Goal: Task Accomplishment & Management: Manage account settings

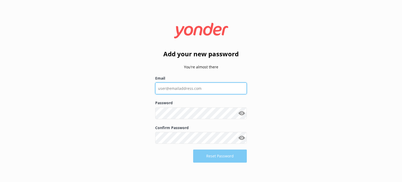
click at [203, 86] on input "Email" at bounding box center [201, 88] width 92 height 12
type input "[EMAIL_ADDRESS][DOMAIN_NAME]"
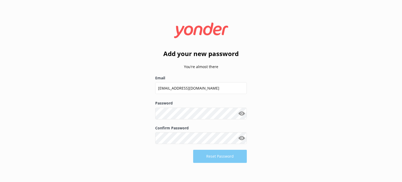
click at [242, 113] on button "Show password" at bounding box center [241, 113] width 10 height 10
click at [225, 156] on button "Reset Password" at bounding box center [220, 156] width 54 height 13
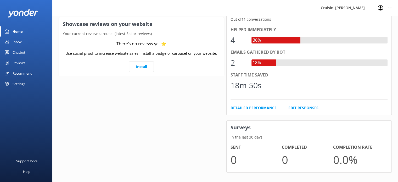
scroll to position [104, 0]
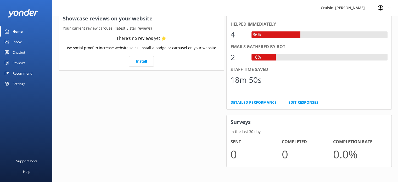
click at [18, 41] on div "Inbox" at bounding box center [17, 42] width 9 height 10
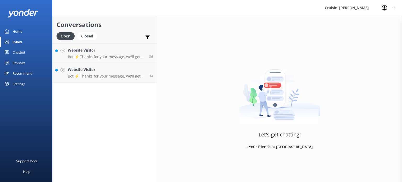
click at [17, 62] on div "Reviews" at bounding box center [19, 63] width 13 height 10
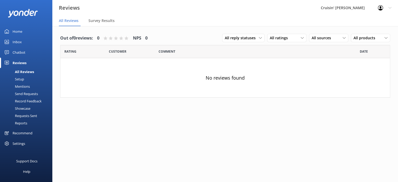
click at [17, 144] on div "Settings" at bounding box center [19, 143] width 13 height 10
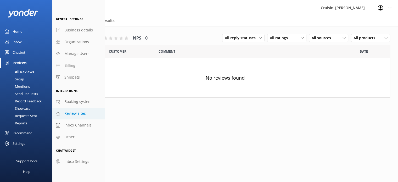
click at [81, 112] on span "Review sites" at bounding box center [74, 113] width 21 height 6
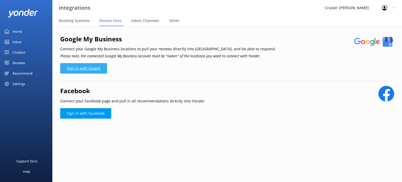
click at [84, 66] on link "Sign in with Google" at bounding box center [83, 68] width 47 height 10
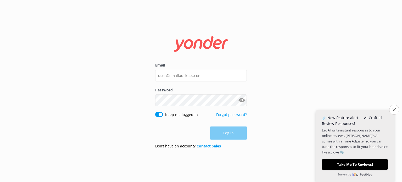
drag, startPoint x: 0, startPoint y: 0, endPoint x: 42, endPoint y: 85, distance: 94.6
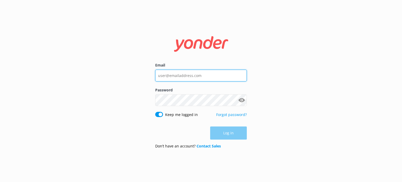
click at [186, 75] on input "Email" at bounding box center [201, 76] width 92 height 12
type input "pamm@cruisintikis.com"
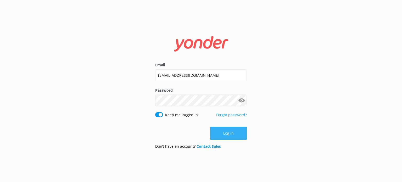
click at [229, 133] on button "Log in" at bounding box center [228, 133] width 37 height 13
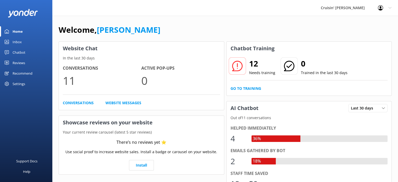
click at [18, 62] on div "Reviews" at bounding box center [19, 63] width 13 height 10
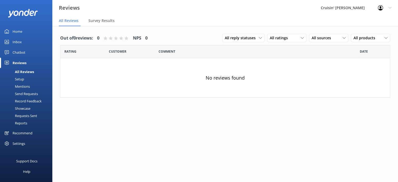
click at [20, 85] on div "Mentions" at bounding box center [16, 86] width 27 height 7
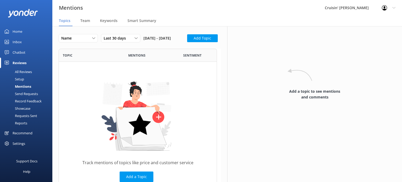
click at [23, 63] on div "Reviews" at bounding box center [20, 63] width 14 height 10
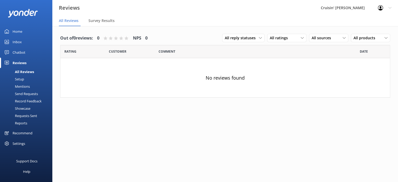
click at [17, 142] on div "Settings" at bounding box center [19, 143] width 13 height 10
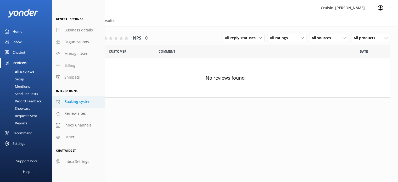
click at [76, 102] on span "Booking system" at bounding box center [77, 102] width 27 height 6
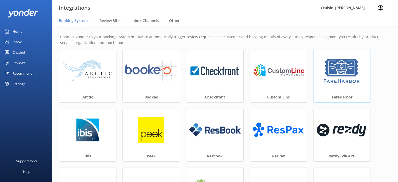
click at [348, 66] on img at bounding box center [342, 71] width 40 height 26
